Goal: Task Accomplishment & Management: Manage account settings

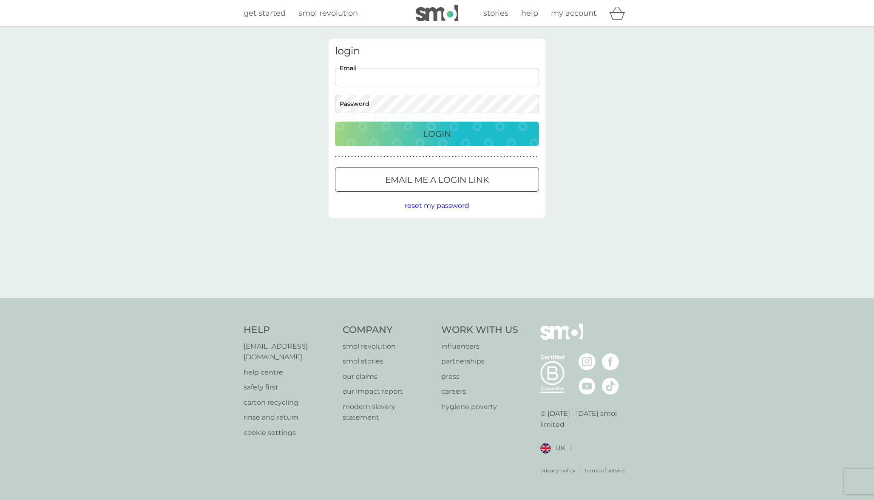
click at [494, 71] on input "Email" at bounding box center [437, 77] width 204 height 18
type input "[EMAIL_ADDRESS][PERSON_NAME][DOMAIN_NAME]"
click at [437, 133] on button "Login" at bounding box center [437, 134] width 204 height 25
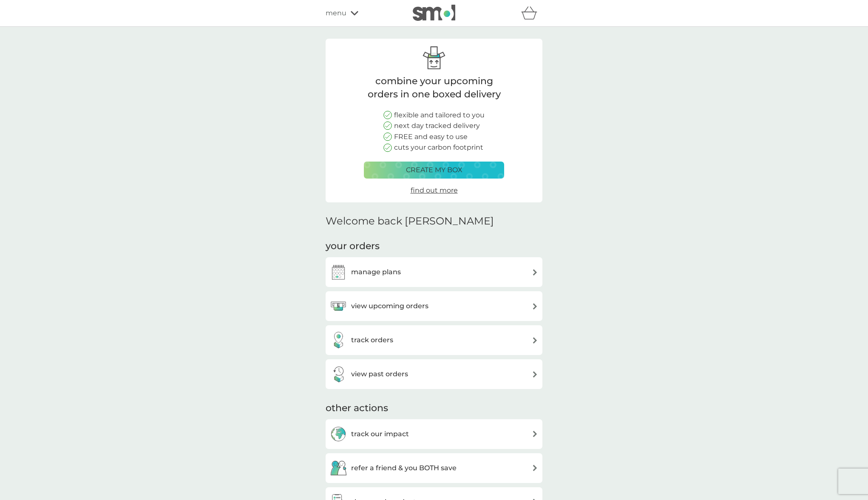
click at [438, 270] on div "manage plans" at bounding box center [434, 272] width 208 height 17
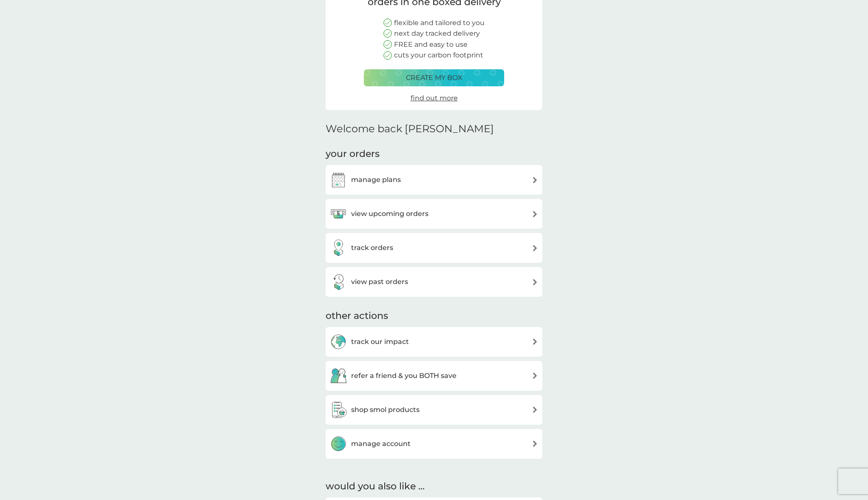
scroll to position [95, 0]
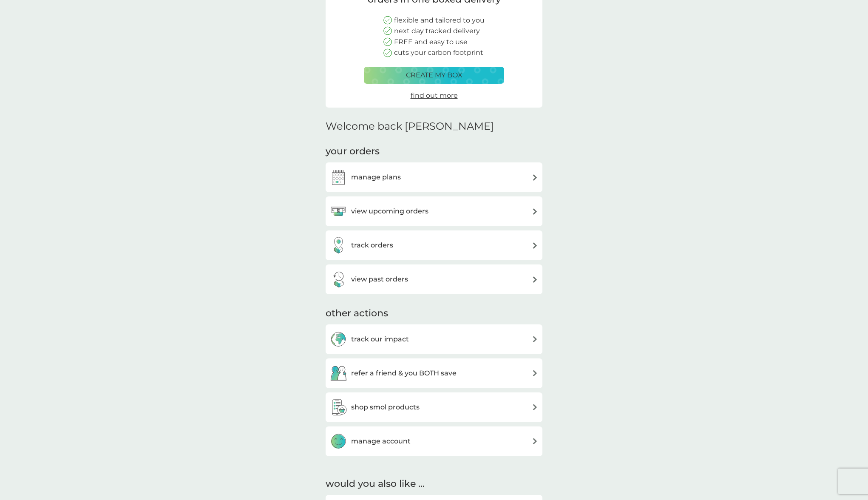
click at [410, 439] on h3 "manage account" at bounding box center [381, 441] width 60 height 11
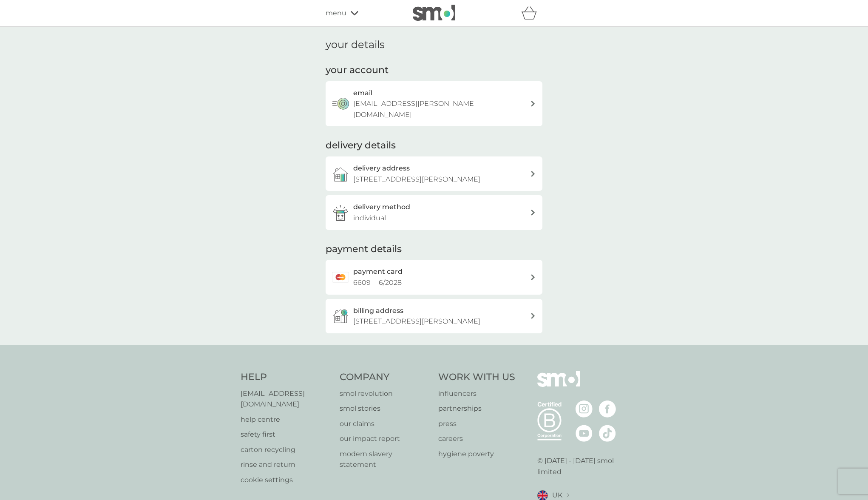
click at [485, 169] on div "delivery address 67 Bruce Castle Road, London, N17 8NL" at bounding box center [441, 174] width 177 height 22
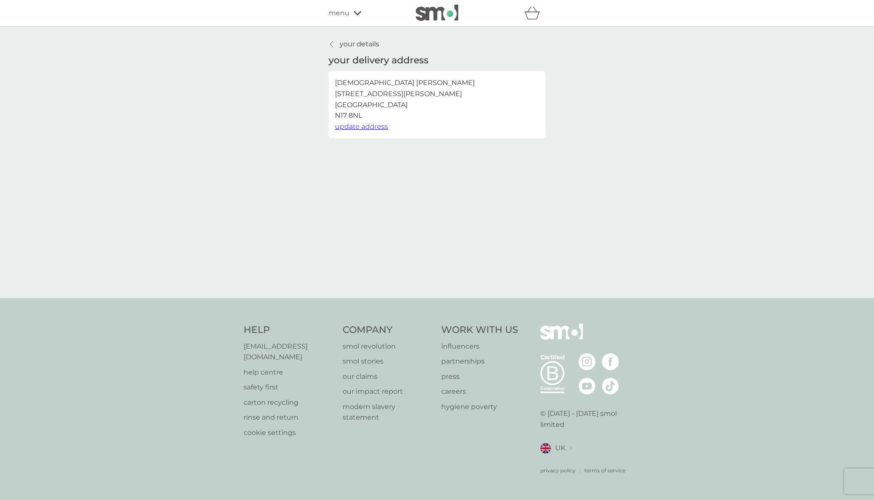
click at [367, 125] on span "update address" at bounding box center [361, 126] width 53 height 8
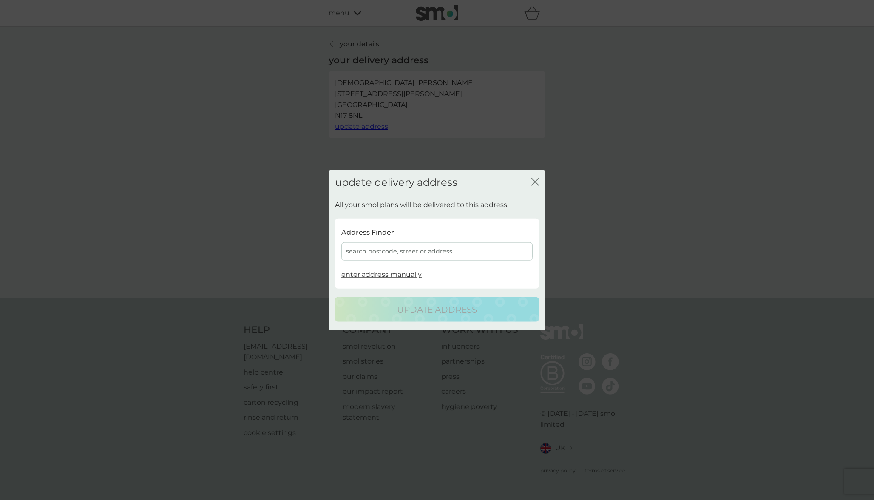
click at [393, 247] on div "search postcode, street or address" at bounding box center [436, 251] width 191 height 18
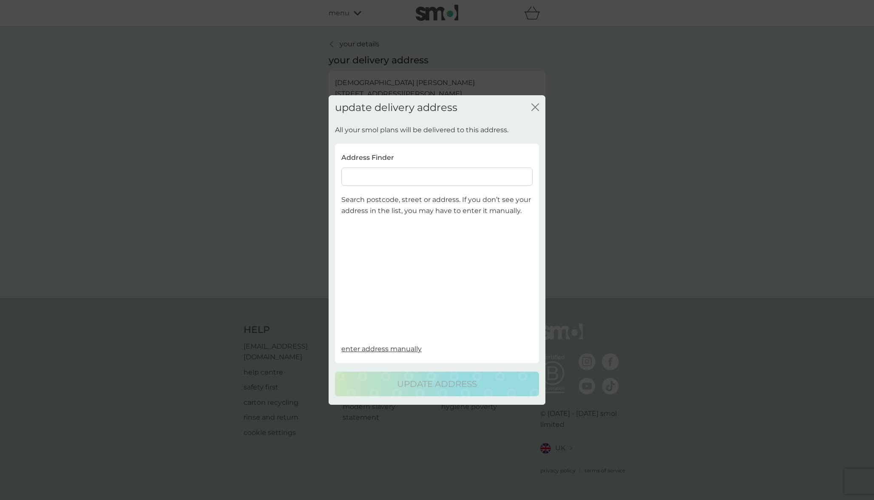
click at [414, 184] on input at bounding box center [436, 176] width 191 height 18
paste input "N18 2QP"
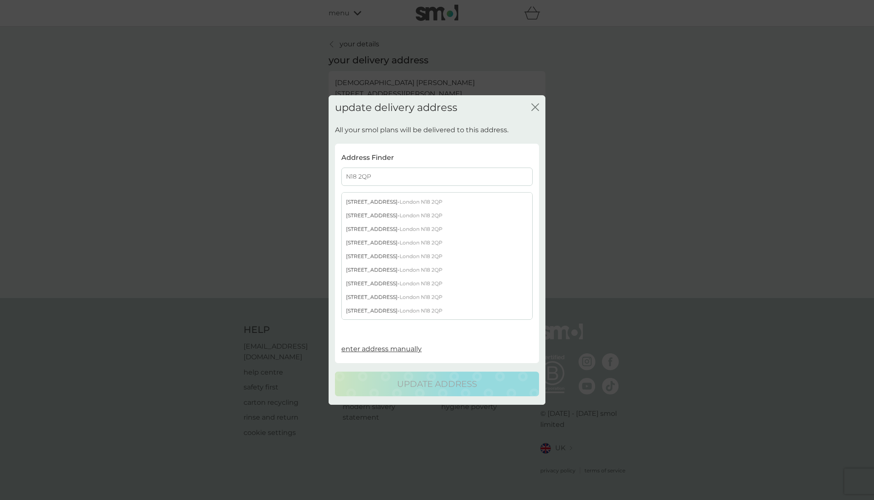
scroll to position [27, 0]
type input "N18 2QP"
click at [377, 294] on div "23 Fairfield Road - London N18 2QP" at bounding box center [437, 295] width 190 height 14
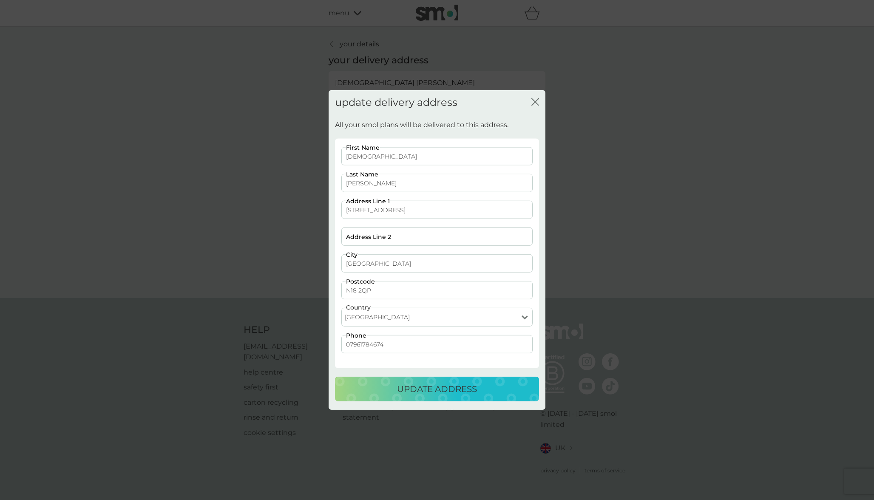
click at [426, 396] on button "update address" at bounding box center [437, 389] width 204 height 25
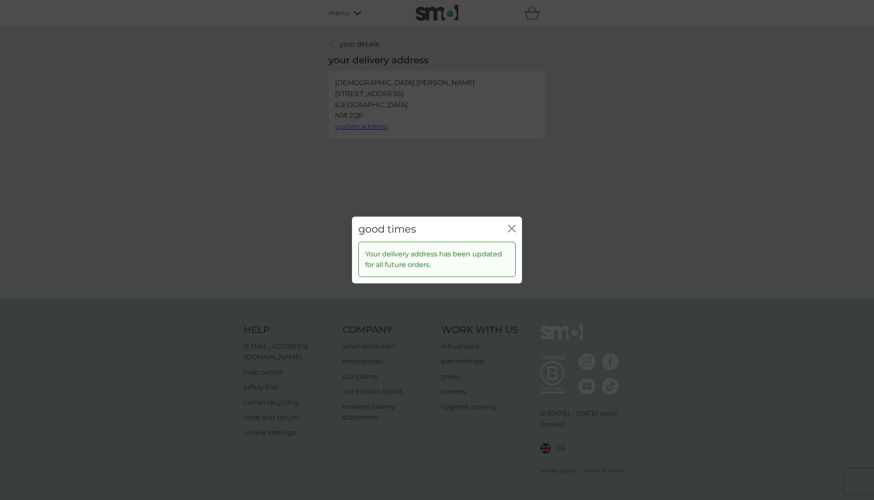
click at [515, 229] on icon "close" at bounding box center [512, 229] width 8 height 8
